Goal: Task Accomplishment & Management: Manage account settings

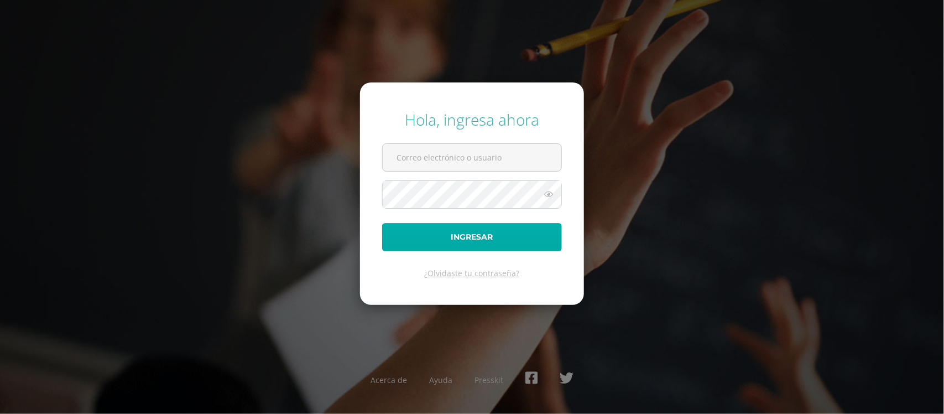
type input "direccion@colegiointegralelfaro.edu.gt"
click at [423, 238] on button "Ingresar" at bounding box center [472, 237] width 180 height 28
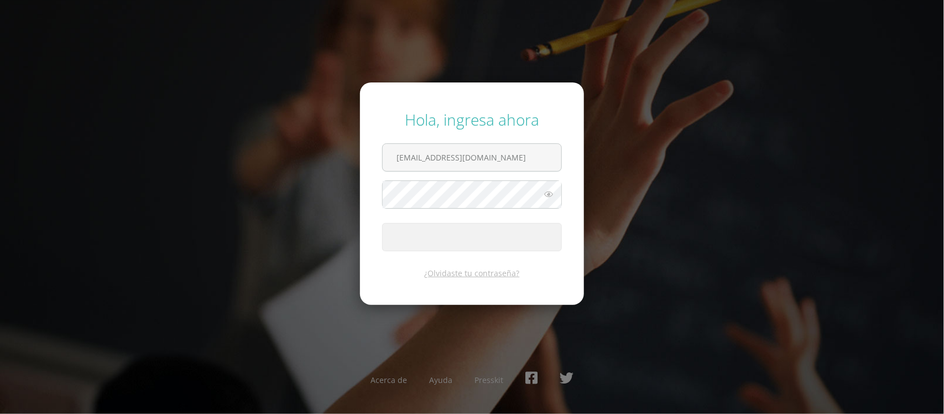
click at [629, 120] on div "Hola, ingresa ahora direccion@colegiointegralelfaro.edu.gt Ingresar ¿Olvidaste …" at bounding box center [473, 207] width 714 height 214
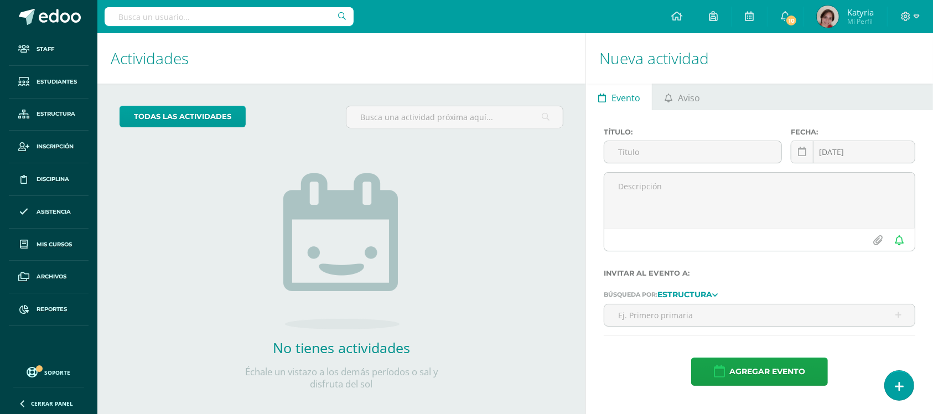
click at [167, 17] on input "text" at bounding box center [229, 16] width 249 height 19
click at [167, 17] on input "r" at bounding box center [229, 16] width 249 height 19
type input "r"
type input "estef"
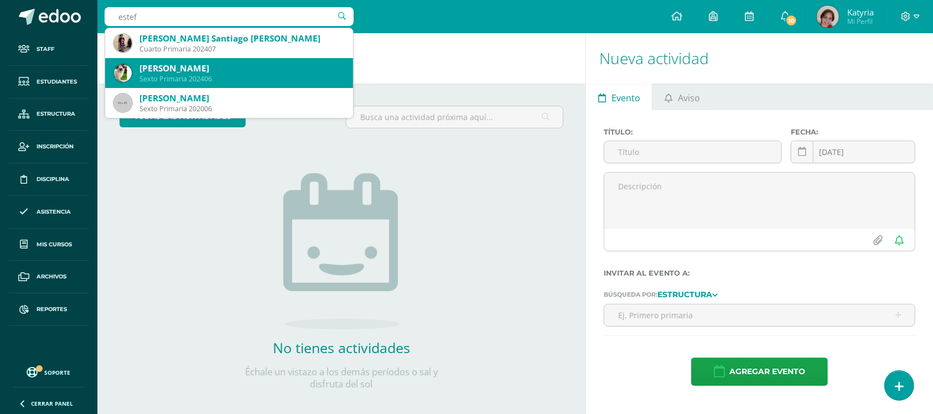
click at [189, 81] on div "Sexto Primaria 202406" at bounding box center [241, 78] width 205 height 9
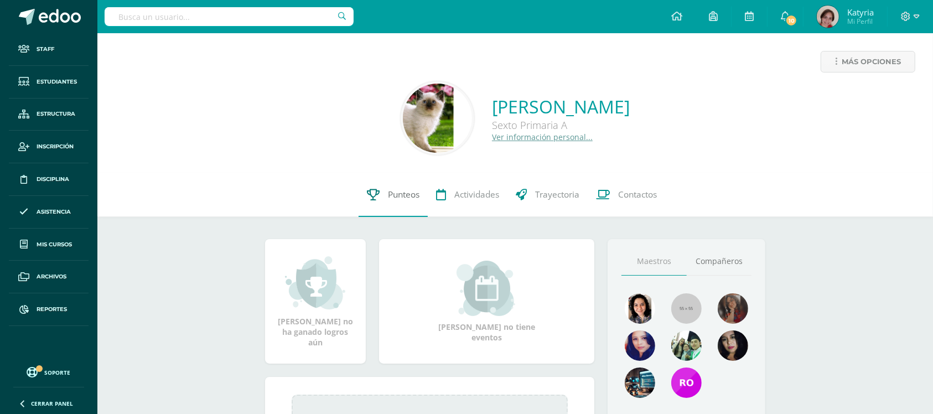
click at [385, 194] on link "Punteos" at bounding box center [393, 195] width 69 height 44
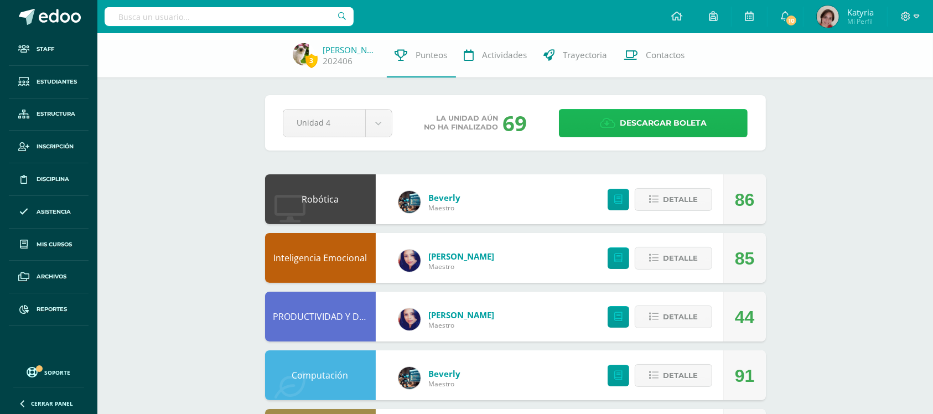
click at [668, 125] on span "Descargar boleta" at bounding box center [663, 123] width 87 height 27
